Goal: Information Seeking & Learning: Understand process/instructions

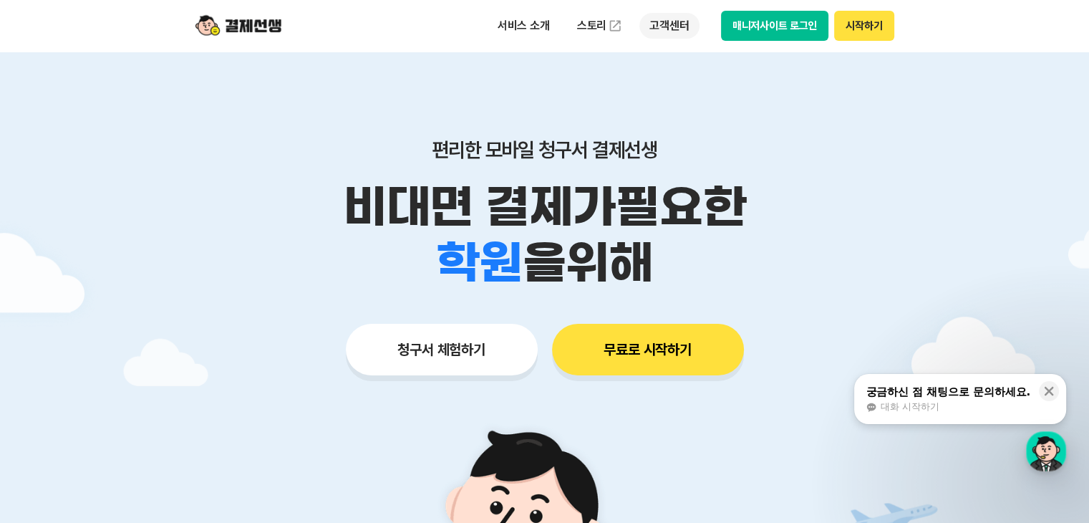
click at [666, 24] on p "고객센터" at bounding box center [669, 26] width 59 height 26
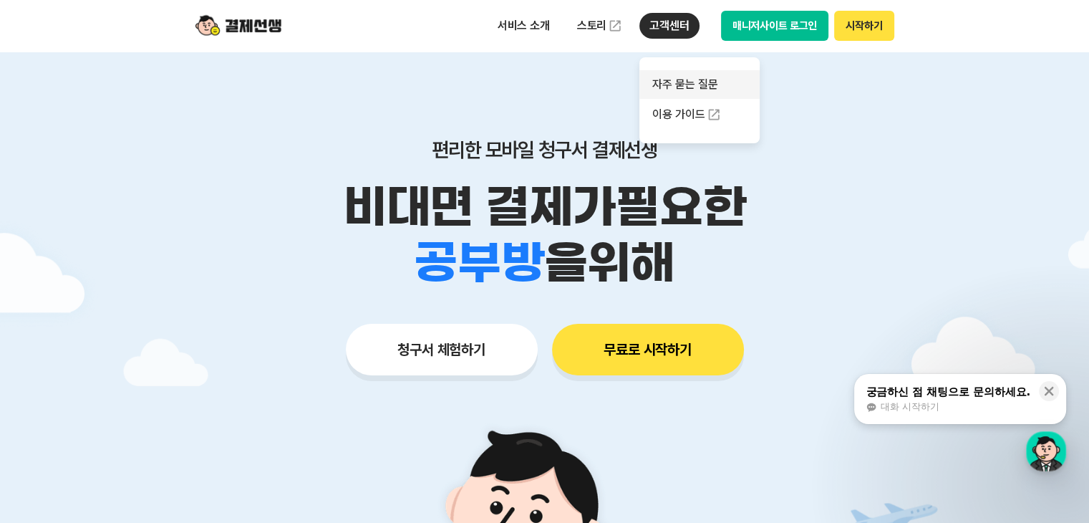
click at [697, 83] on link "자주 묻는 질문" at bounding box center [700, 84] width 120 height 29
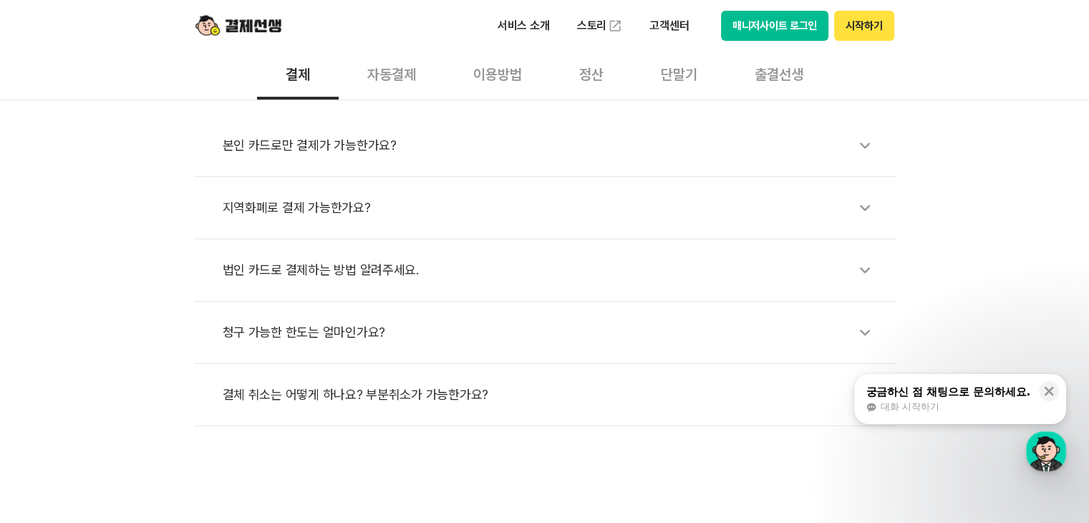
scroll to position [501, 0]
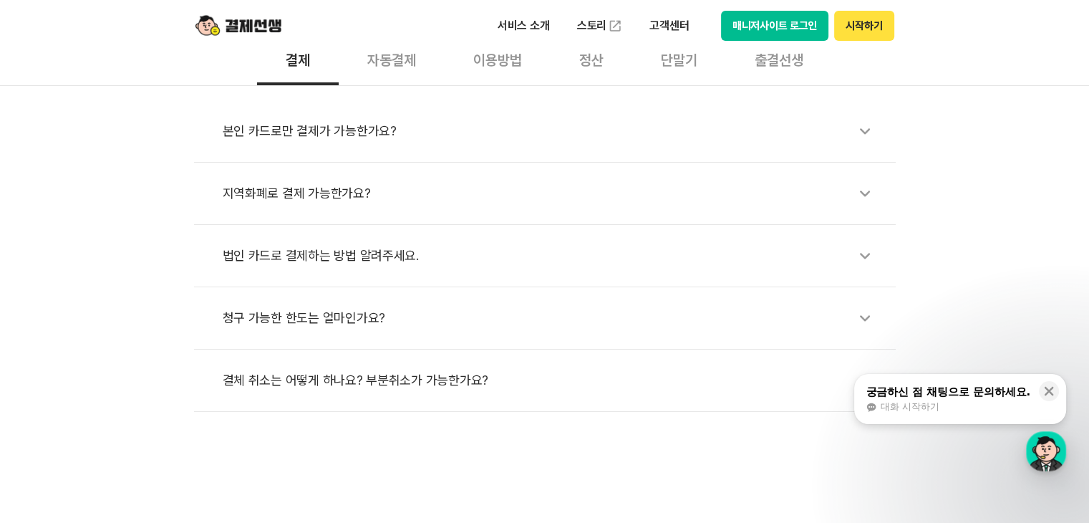
click at [420, 60] on div "자동결제" at bounding box center [392, 58] width 106 height 53
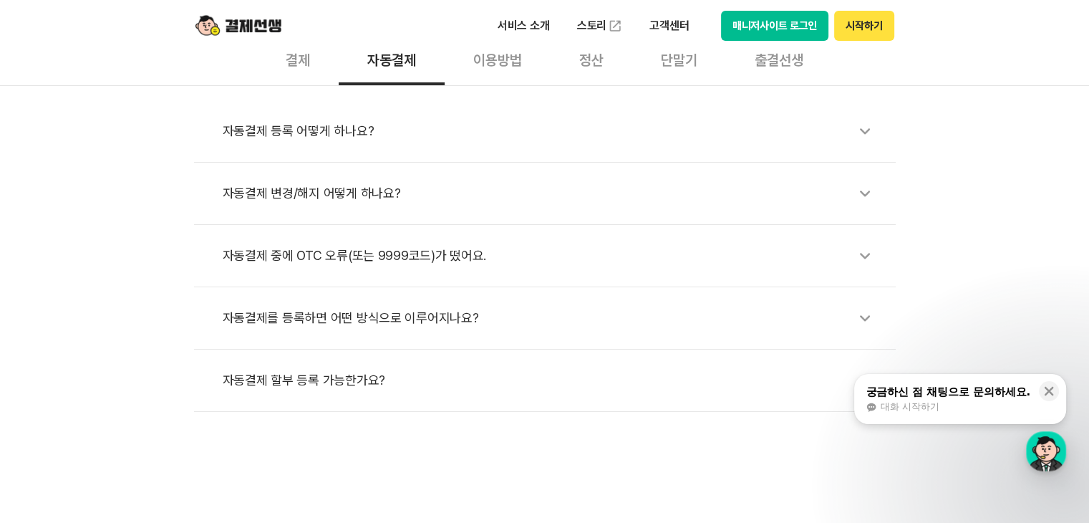
click at [561, 47] on div "서비스 소개 스토리 고객센터 매니저사이트 로그인 시작하기" at bounding box center [544, 26] width 733 height 52
click at [507, 57] on div "이용방법" at bounding box center [498, 58] width 106 height 53
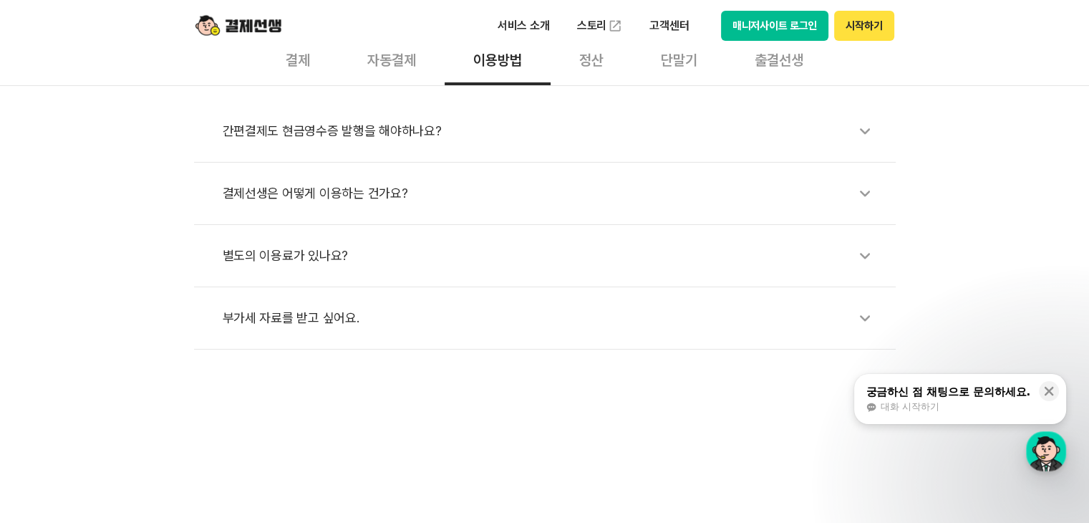
click at [587, 60] on div "정산" at bounding box center [592, 58] width 82 height 53
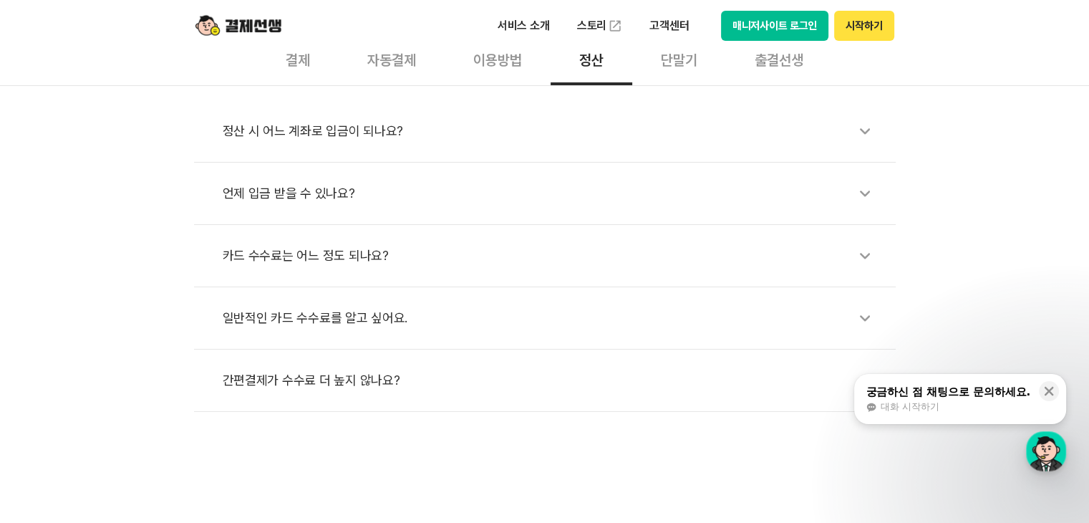
click at [699, 64] on div "단말기" at bounding box center [679, 58] width 94 height 53
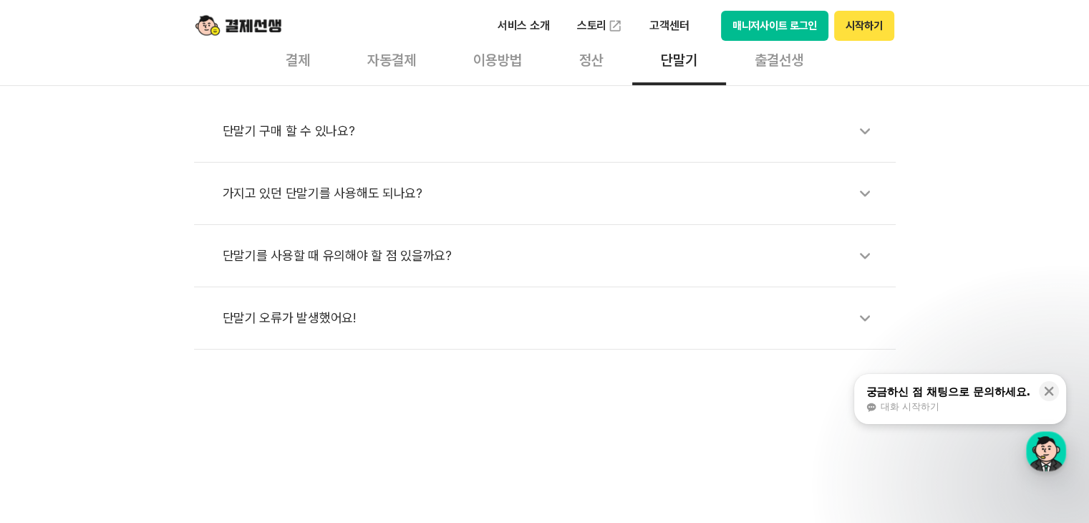
click at [782, 62] on div "출결선생" at bounding box center [779, 58] width 106 height 53
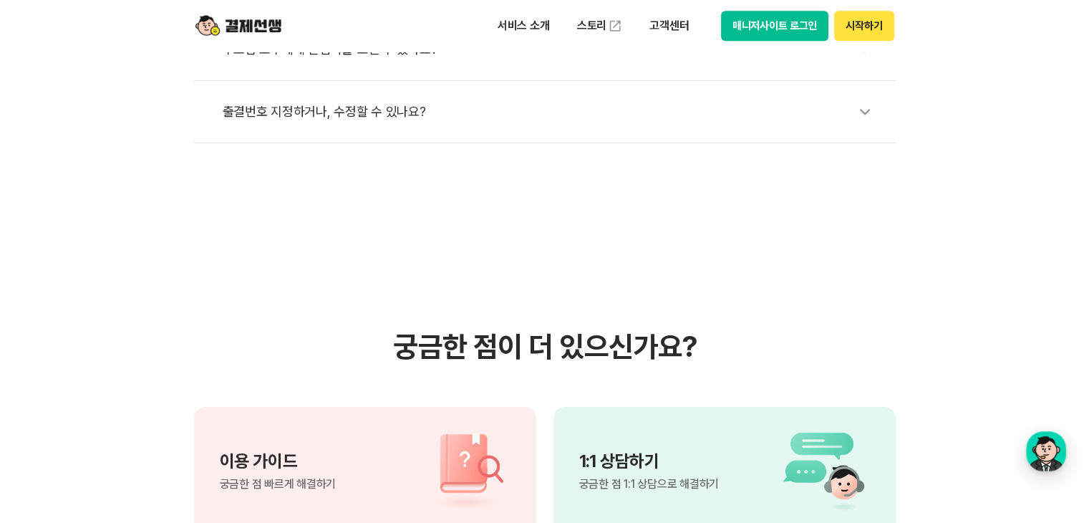
scroll to position [1074, 0]
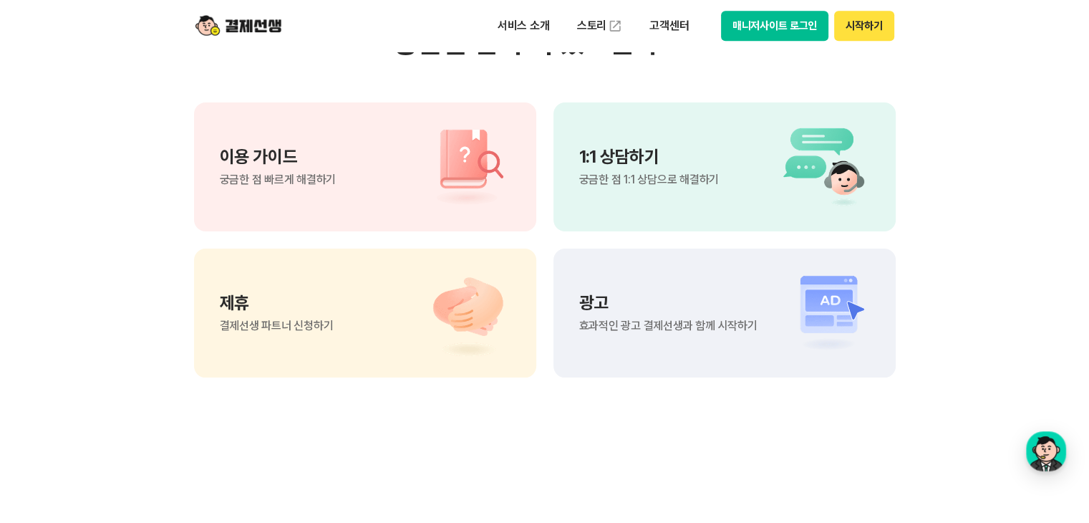
click at [317, 158] on p "이용 가이드" at bounding box center [278, 156] width 117 height 17
